Goal: Communication & Community: Answer question/provide support

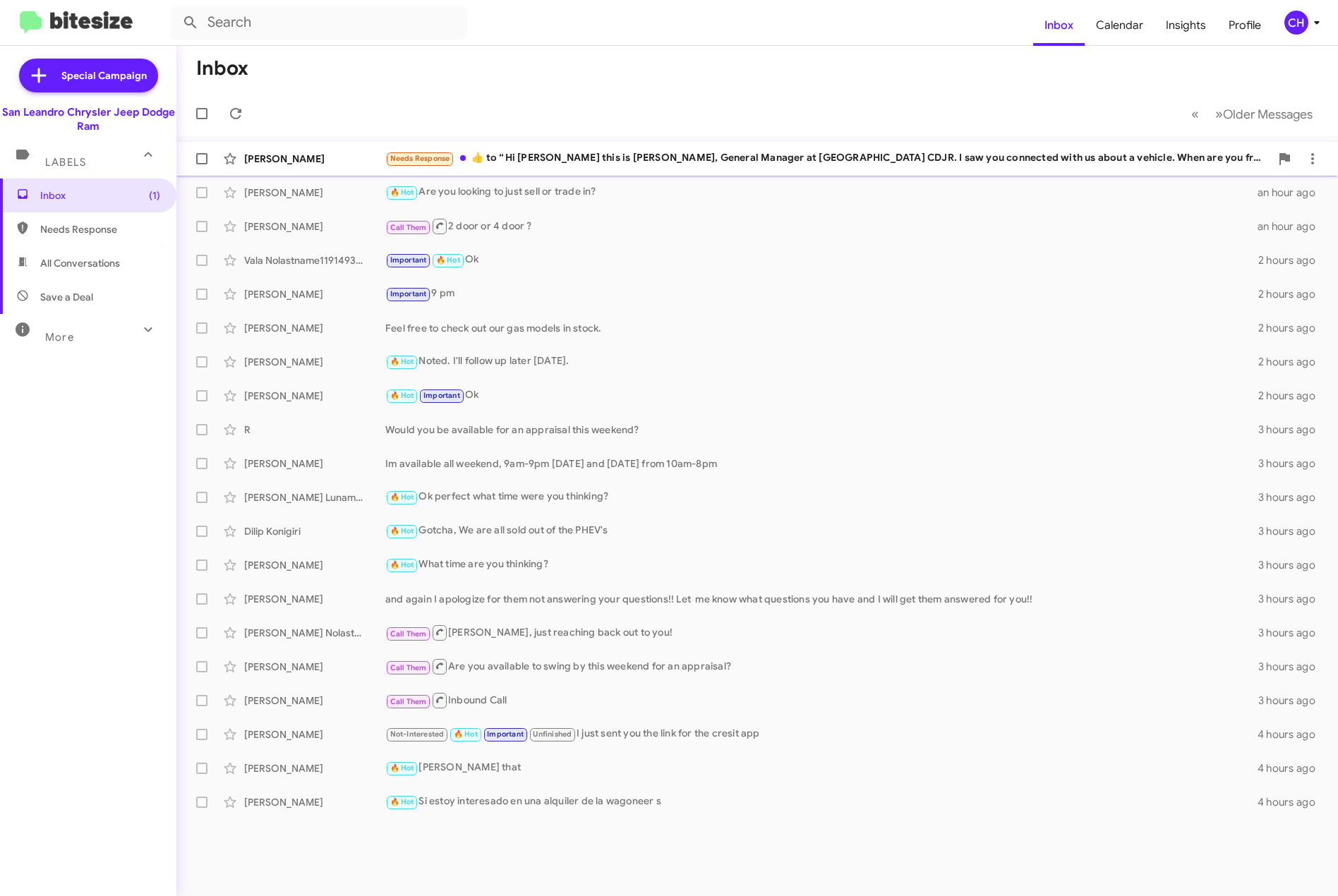
click at [722, 159] on div "Needs Response ​👍​ to “ Hi [PERSON_NAME] this is [PERSON_NAME], General Manager…" at bounding box center [828, 158] width 885 height 16
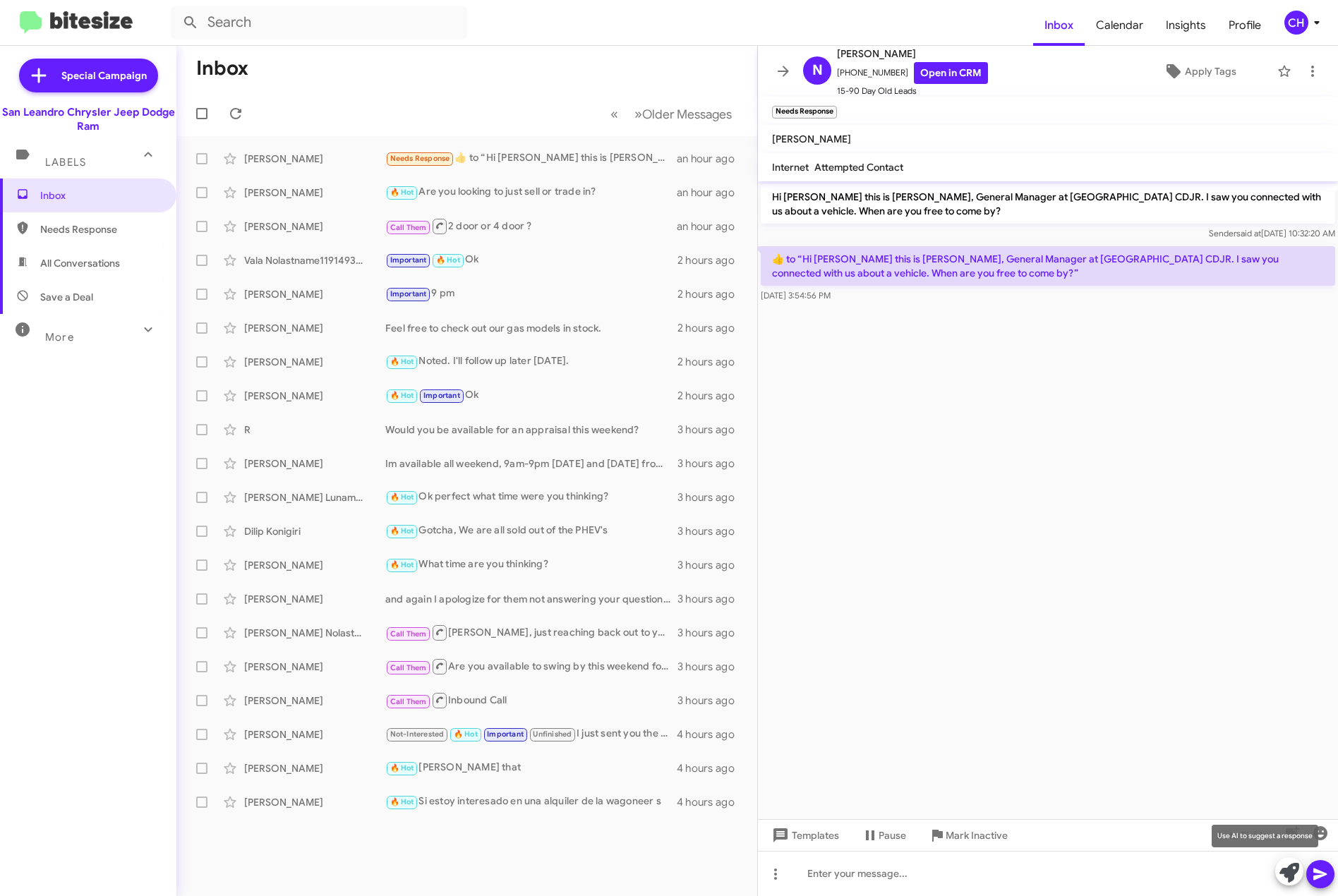
click at [1286, 871] on icon at bounding box center [1289, 872] width 20 height 20
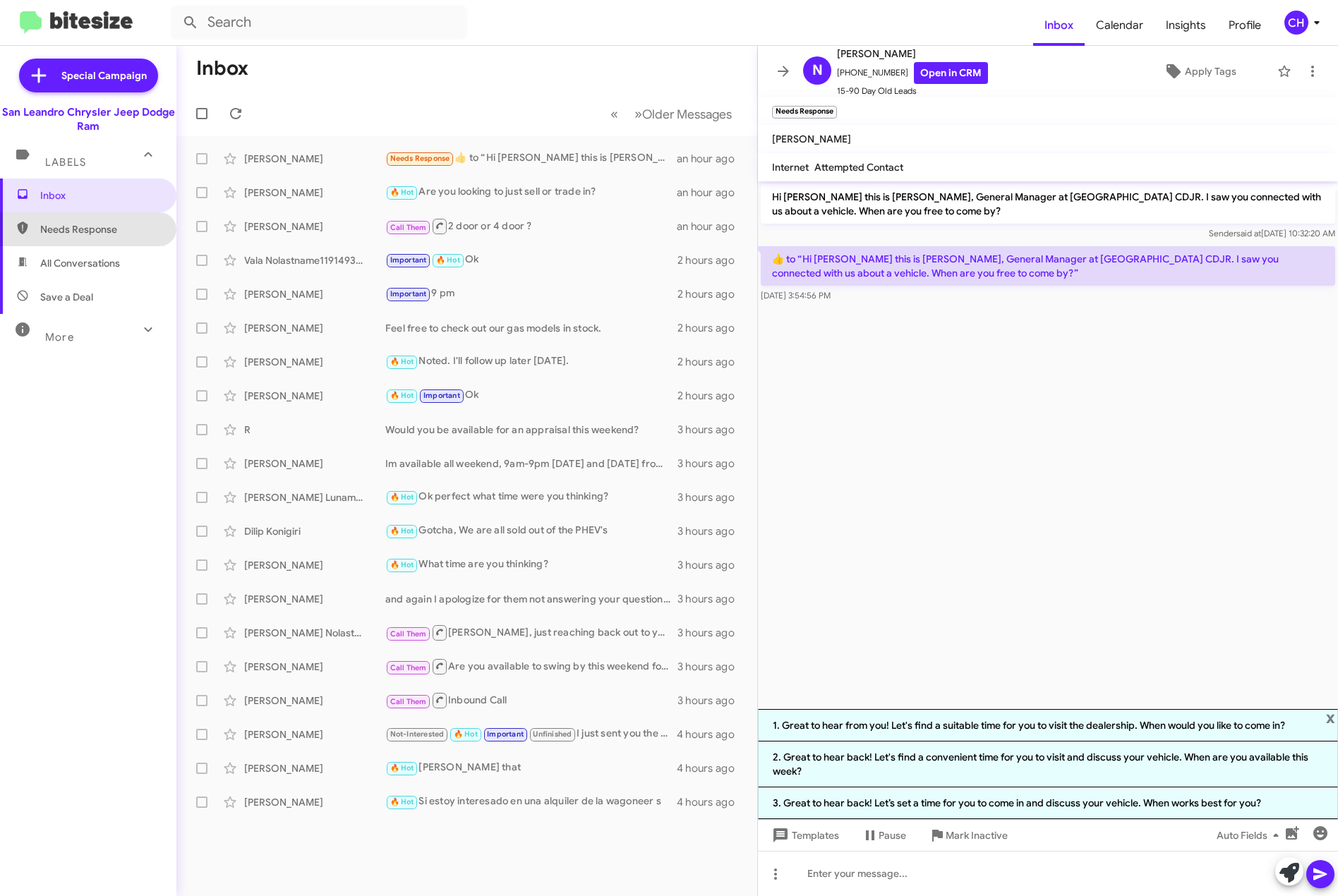
click at [135, 232] on span "Needs Response" at bounding box center [100, 230] width 120 height 14
type input "in:needs-response"
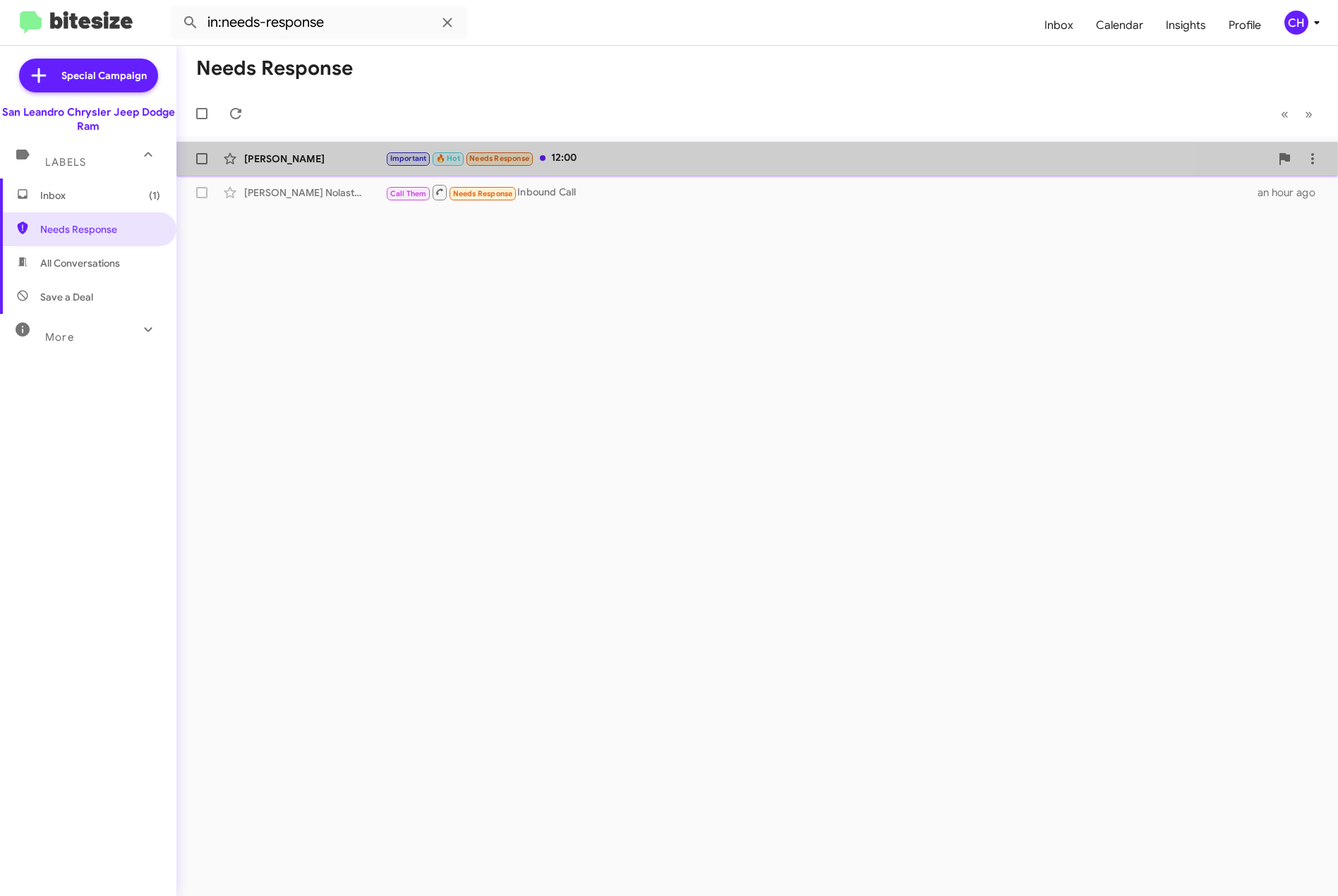
click at [370, 159] on div "[PERSON_NAME]" at bounding box center [315, 159] width 141 height 14
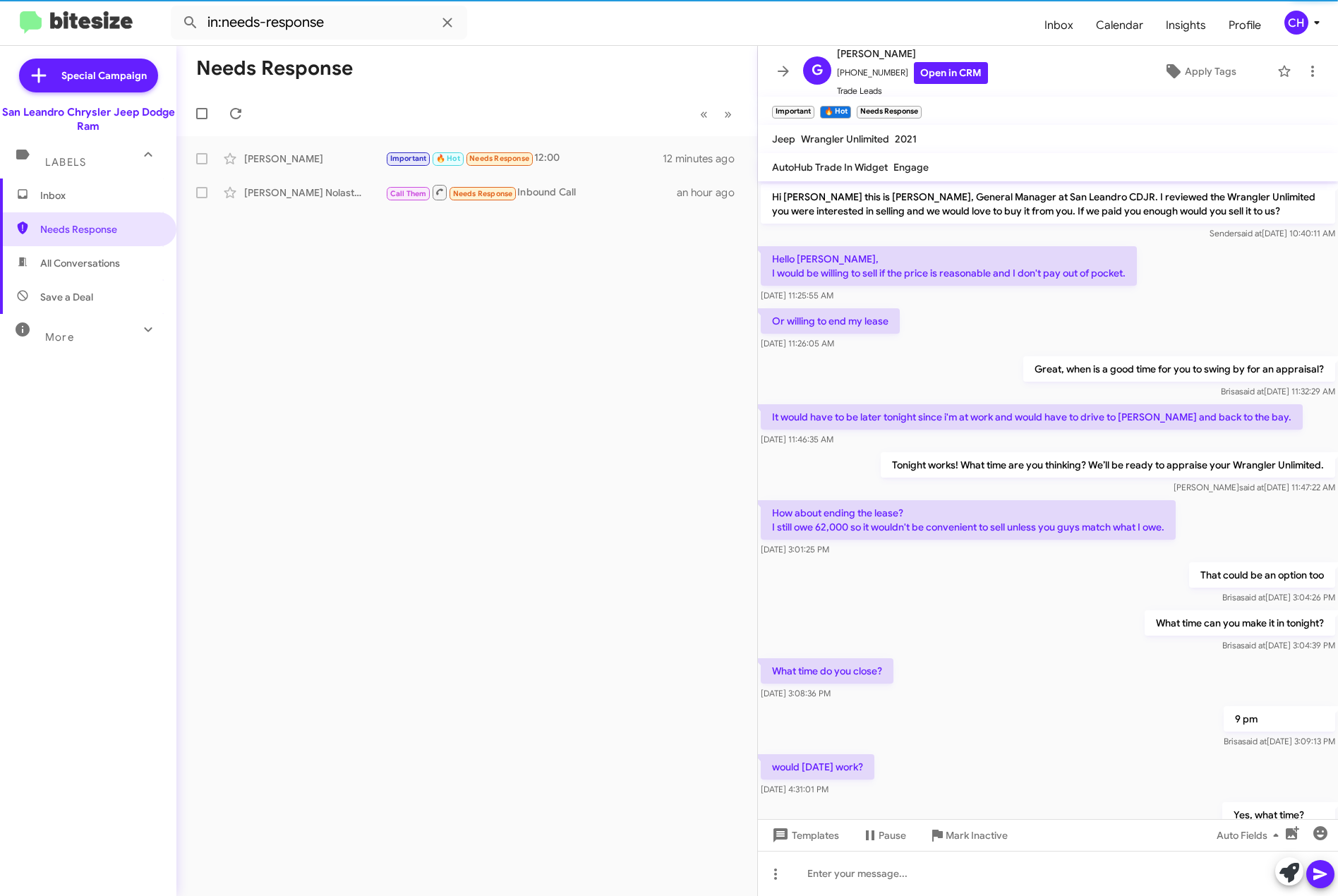
scroll to position [126, 0]
